Goal: Information Seeking & Learning: Understand process/instructions

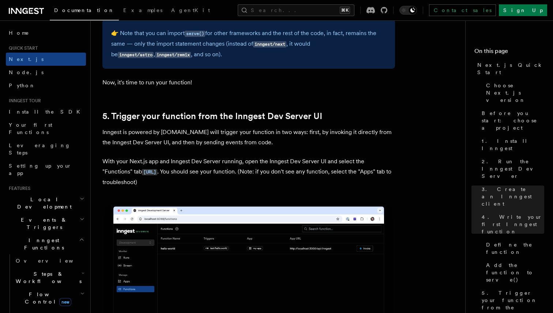
scroll to position [1630, 0]
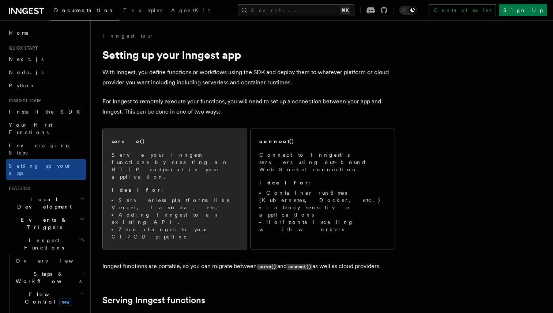
click at [187, 168] on span "Serve your Inngest functions by creating an HTTP endpoint in your application. …" at bounding box center [175, 195] width 127 height 89
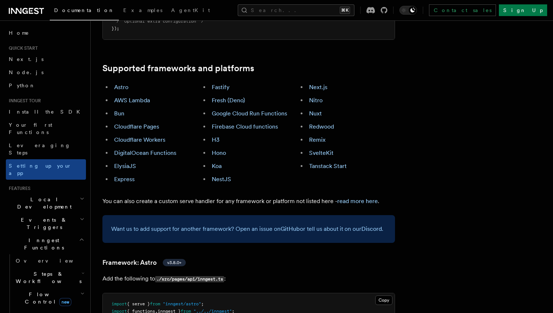
scroll to position [414, 0]
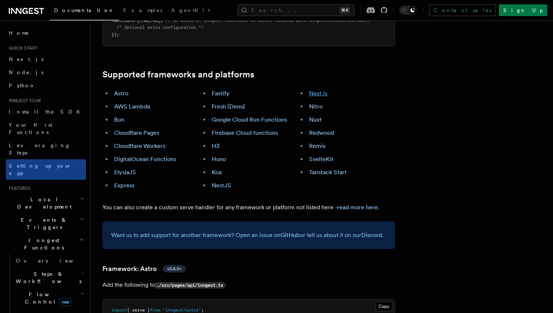
click at [318, 90] on link "Next.js" at bounding box center [318, 93] width 18 height 7
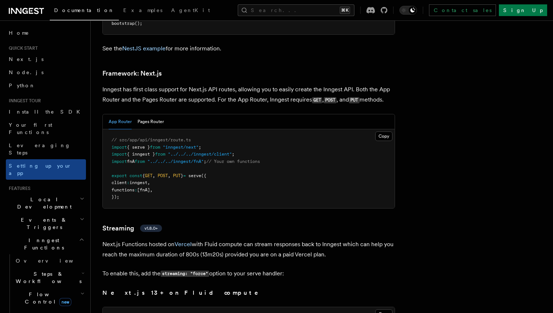
scroll to position [4740, 0]
